Goal: Information Seeking & Learning: Learn about a topic

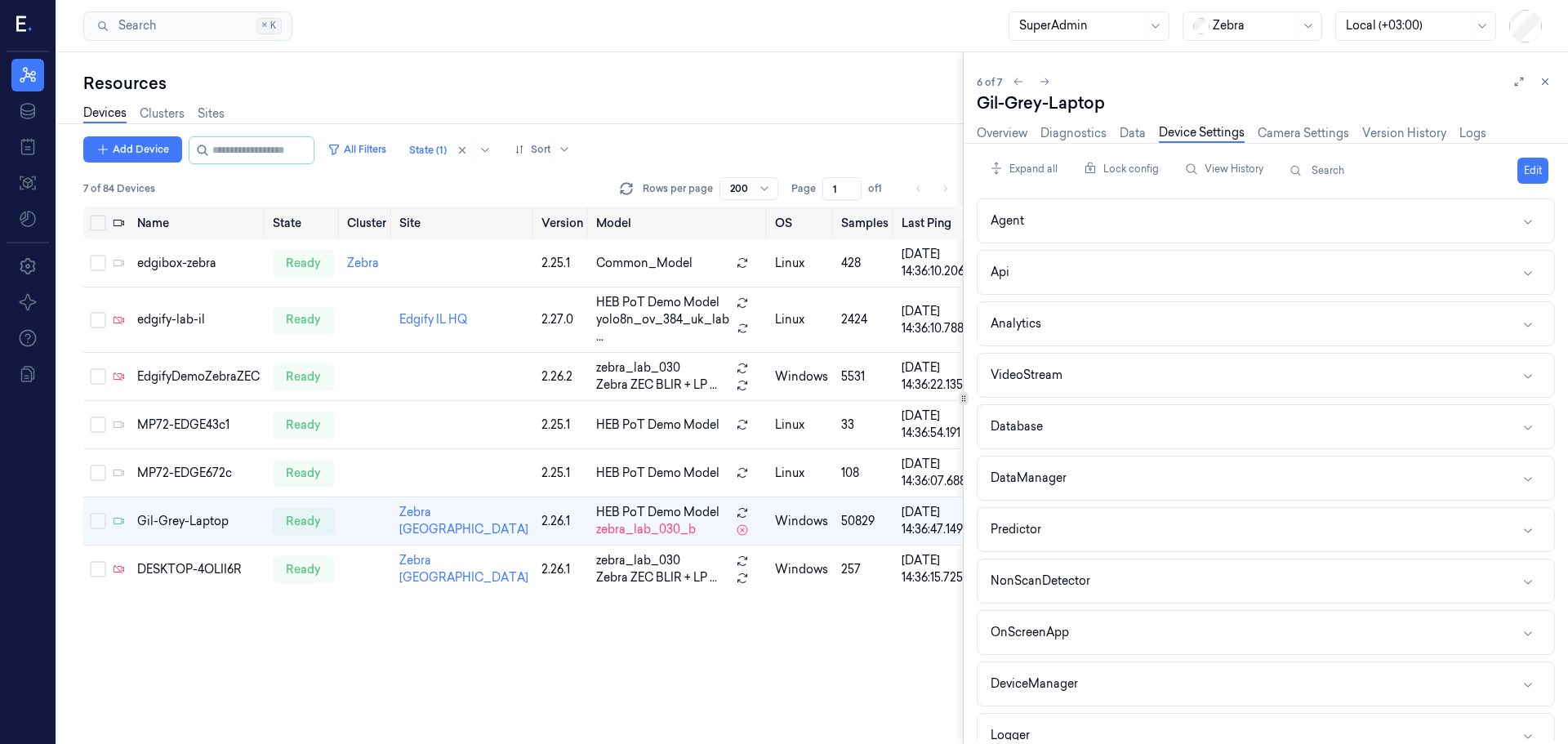
click at [22, 23] on icon at bounding box center [21, 23] width 9 height 16
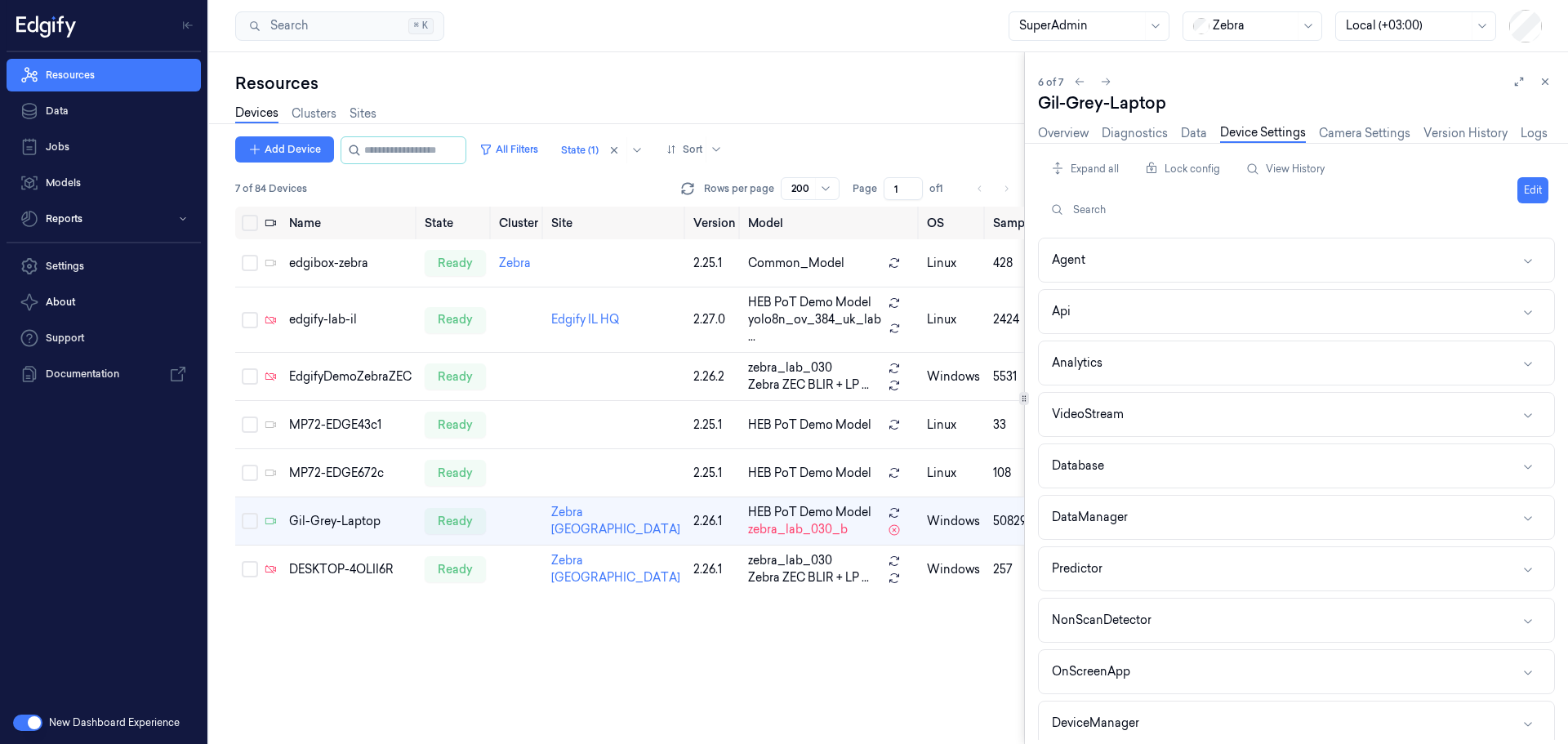
click at [27, 725] on button "button" at bounding box center [27, 722] width 29 height 16
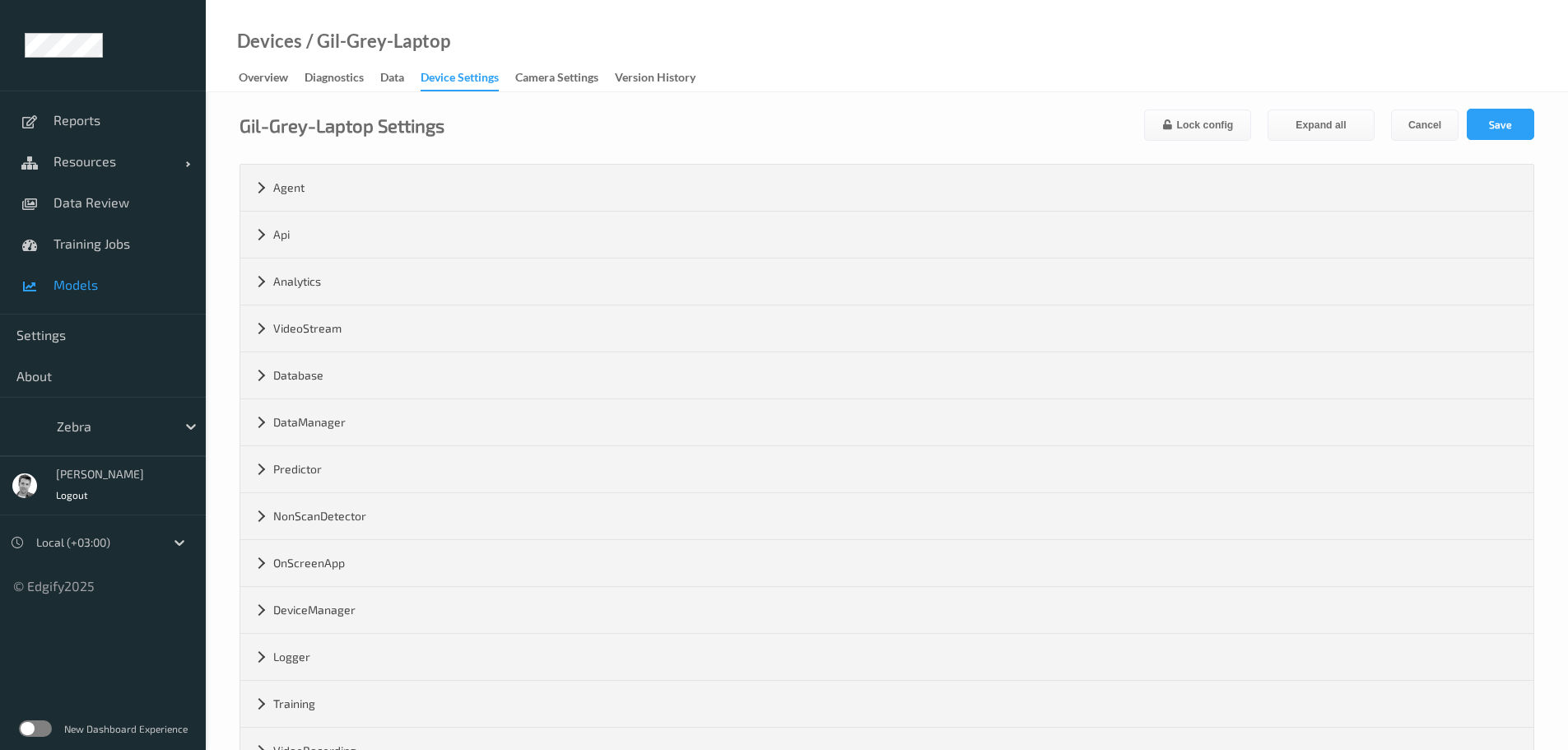
click at [69, 284] on span "Models" at bounding box center [122, 285] width 136 height 16
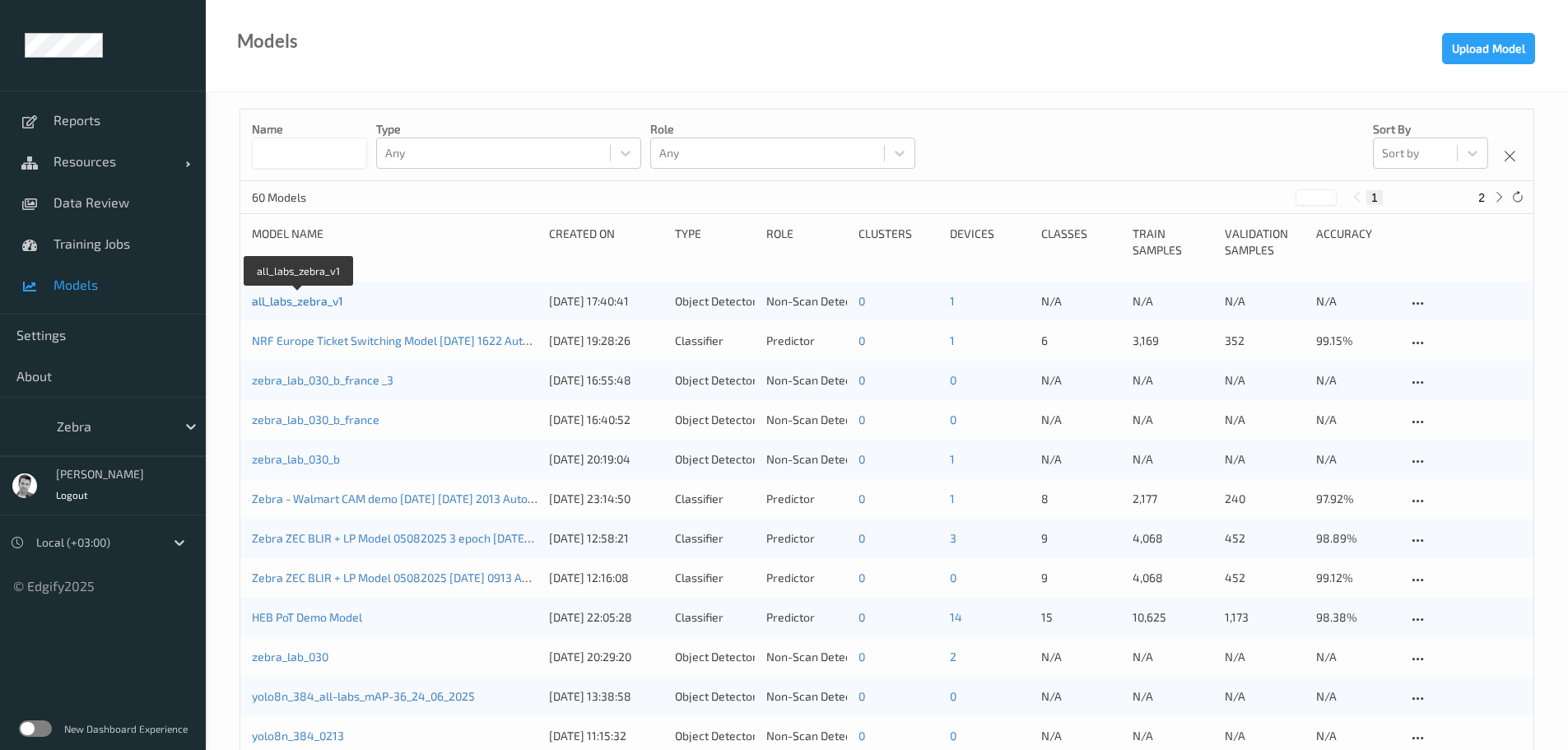
click at [324, 302] on link "all_labs_zebra_v1" at bounding box center [297, 301] width 91 height 14
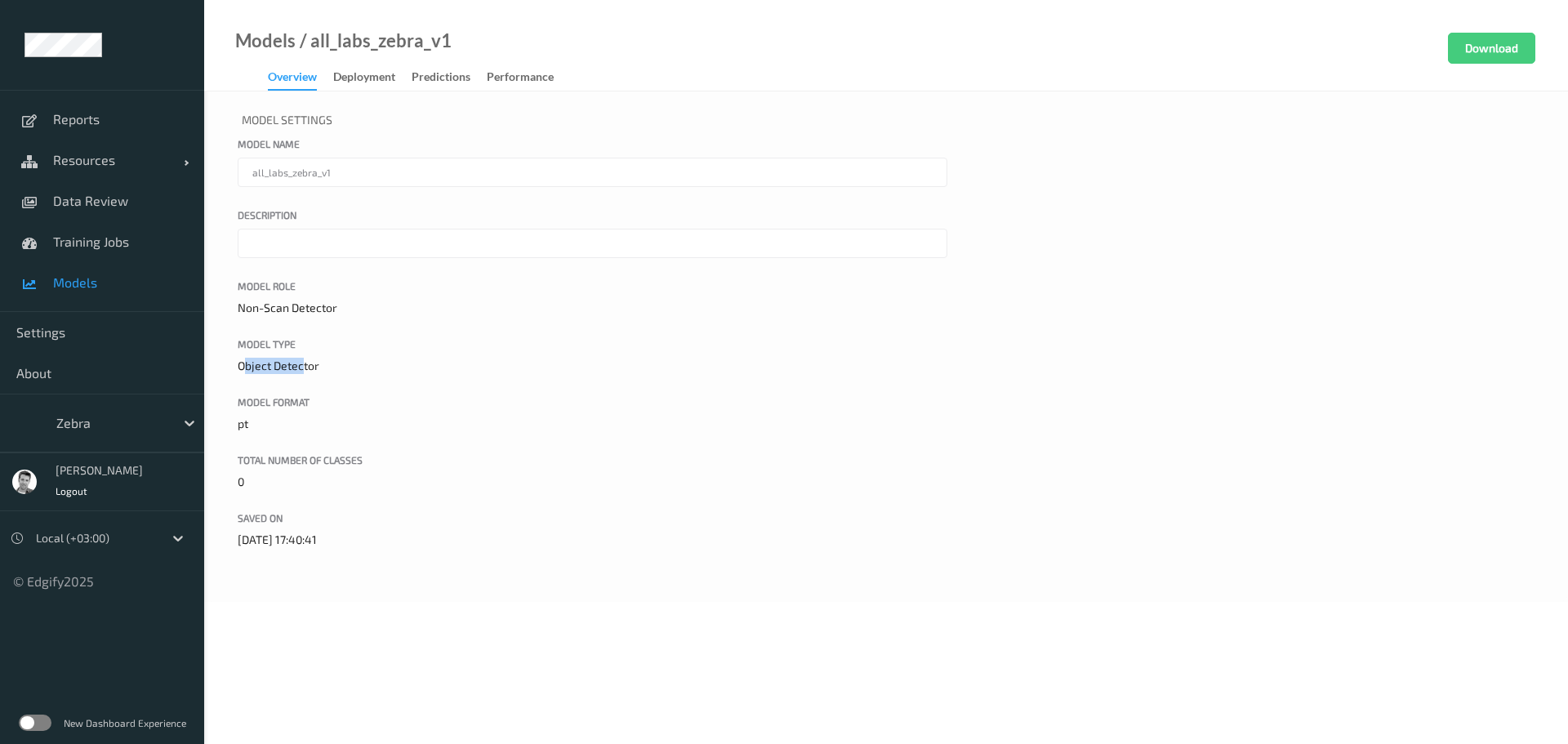
drag, startPoint x: 245, startPoint y: 367, endPoint x: 304, endPoint y: 371, distance: 59.1
click at [304, 371] on p "Object Detector" at bounding box center [592, 365] width 710 height 16
click at [257, 366] on p "Object Detector" at bounding box center [592, 365] width 710 height 16
